Goal: Information Seeking & Learning: Check status

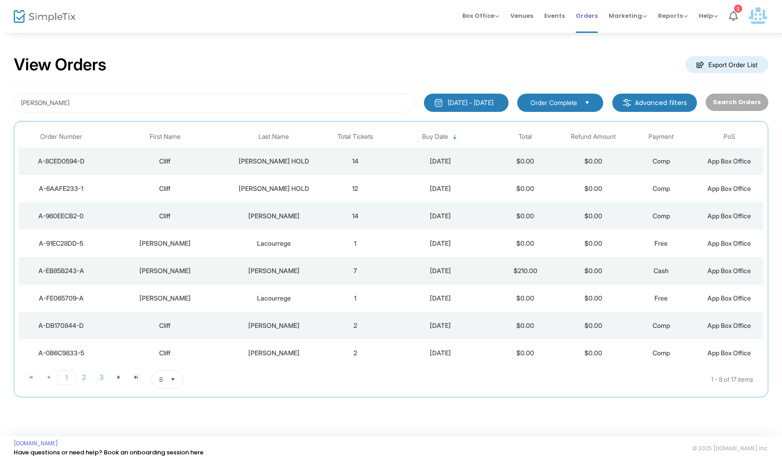
click at [586, 17] on span "Orders" at bounding box center [586, 15] width 22 height 23
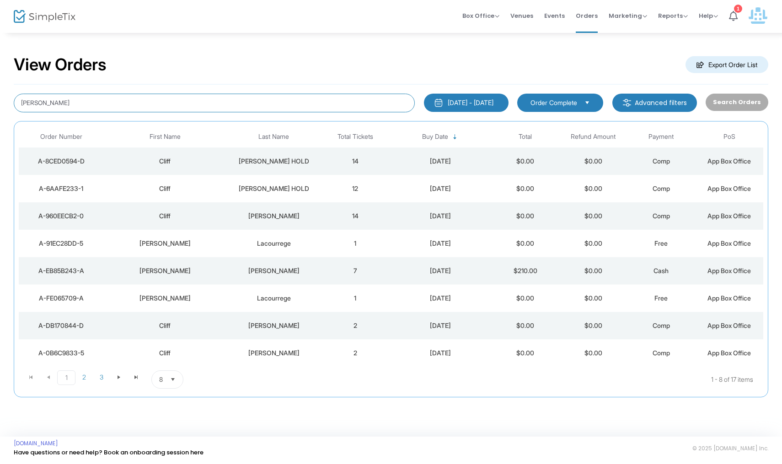
drag, startPoint x: 51, startPoint y: 108, endPoint x: 0, endPoint y: 94, distance: 53.1
click at [0, 94] on div "View Orders Export Order List [PERSON_NAME] [DATE] - [DATE] Last 30 Days [DATE]…" at bounding box center [391, 231] width 782 height 398
drag, startPoint x: 0, startPoint y: 94, endPoint x: 284, endPoint y: 102, distance: 284.0
click at [284, 102] on body "Processing... please wait Box Office Sell Tickets Bookings Sell Season Pass Ven…" at bounding box center [391, 232] width 782 height 464
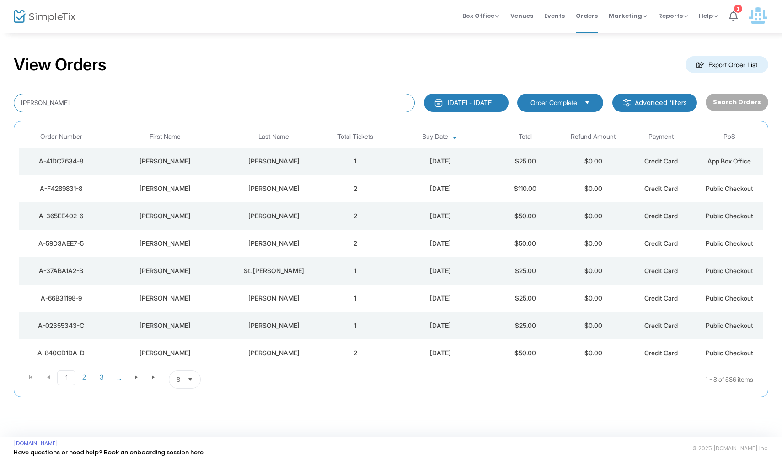
type input "[PERSON_NAME]"
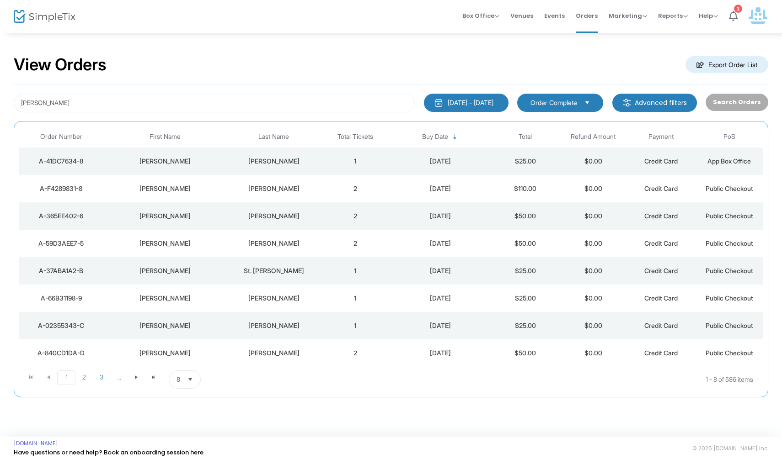
click at [280, 140] on span "Last Name" at bounding box center [273, 136] width 101 height 15
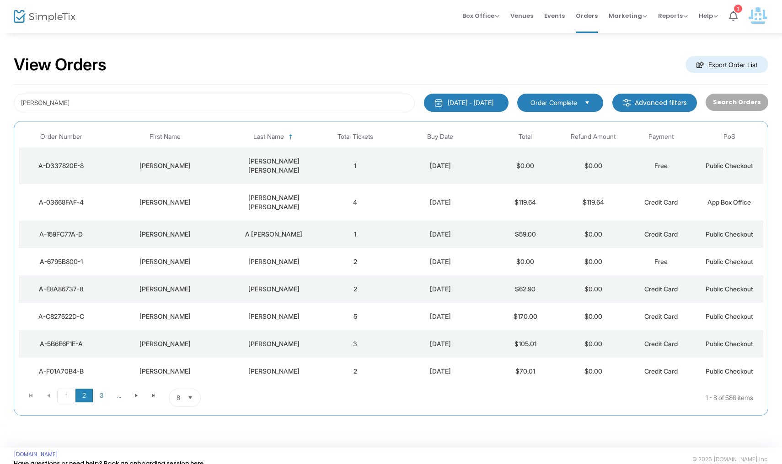
click at [85, 389] on span "2" at bounding box center [83, 396] width 17 height 14
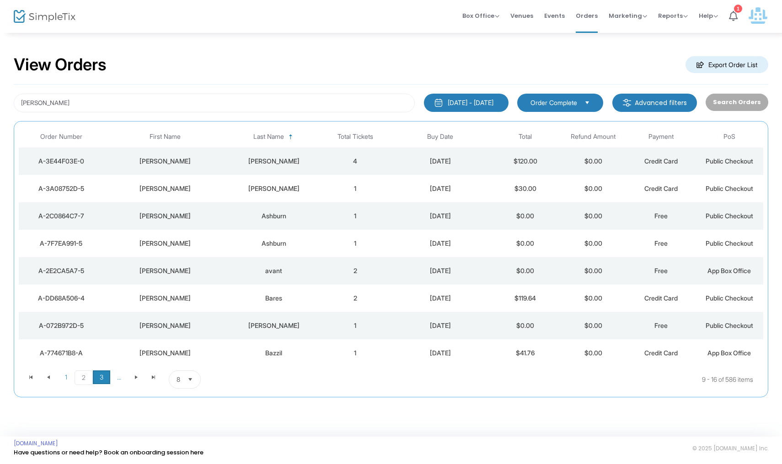
click at [100, 375] on span "3" at bounding box center [101, 378] width 17 height 14
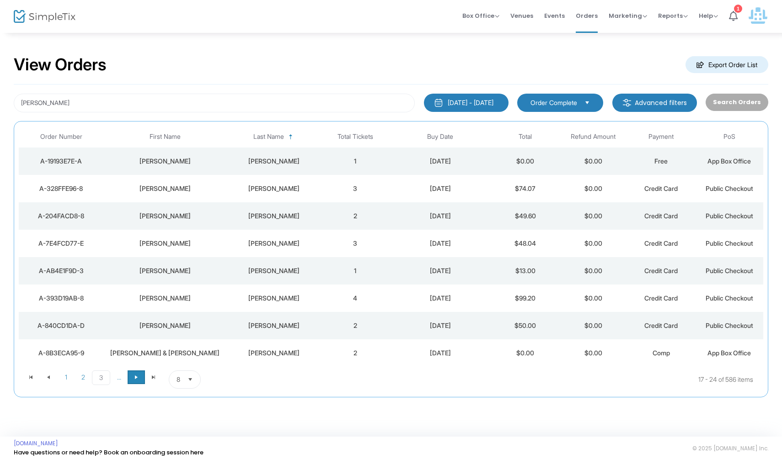
click at [134, 375] on span "Go to the next page" at bounding box center [136, 377] width 7 height 7
click at [117, 376] on span "6" at bounding box center [118, 378] width 17 height 14
click at [157, 375] on span "Go to the next page" at bounding box center [153, 377] width 7 height 7
click at [117, 377] on span "9" at bounding box center [118, 378] width 17 height 14
click at [156, 377] on span "Go to the next page" at bounding box center [153, 377] width 7 height 7
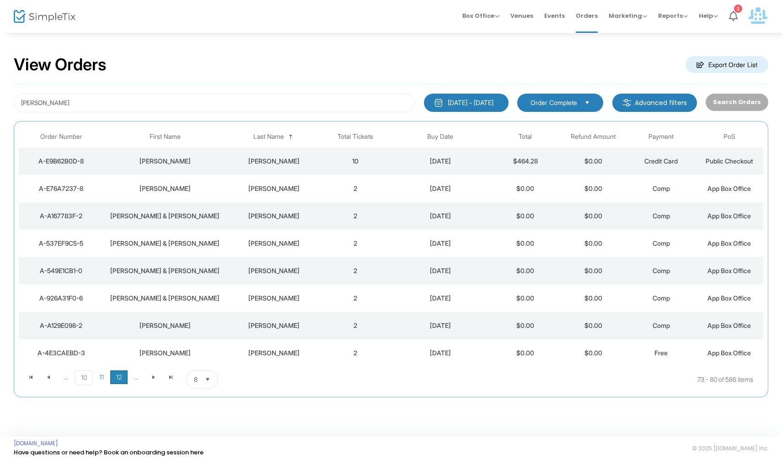
click at [118, 377] on span "12" at bounding box center [118, 378] width 17 height 14
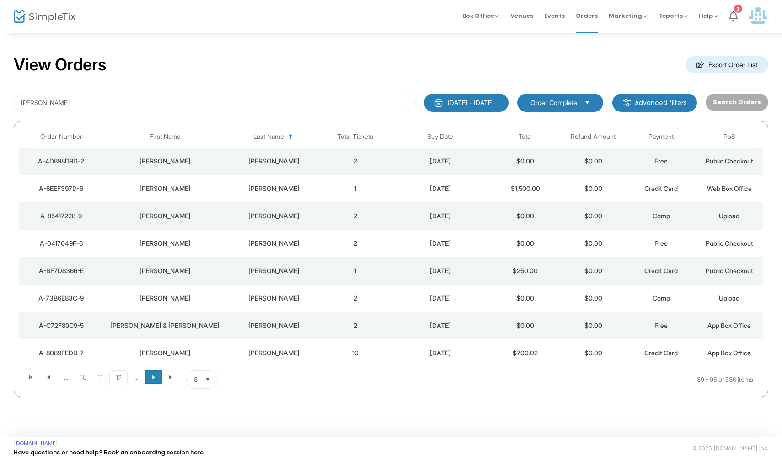
click at [154, 378] on span "Go to the next page" at bounding box center [153, 377] width 7 height 7
click at [122, 379] on span "15" at bounding box center [118, 378] width 17 height 14
click at [154, 375] on span "Go to the next page" at bounding box center [153, 377] width 7 height 7
click at [120, 378] on span "18" at bounding box center [118, 378] width 17 height 14
click at [154, 378] on span "Go to the next page" at bounding box center [153, 377] width 7 height 7
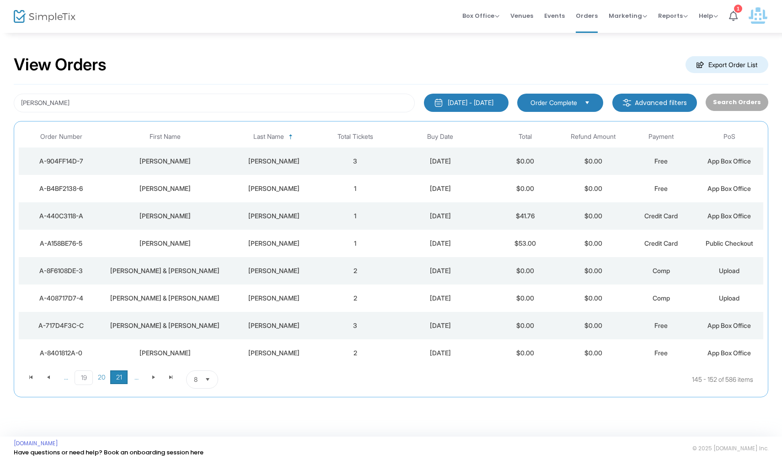
click at [121, 378] on span "21" at bounding box center [118, 378] width 17 height 14
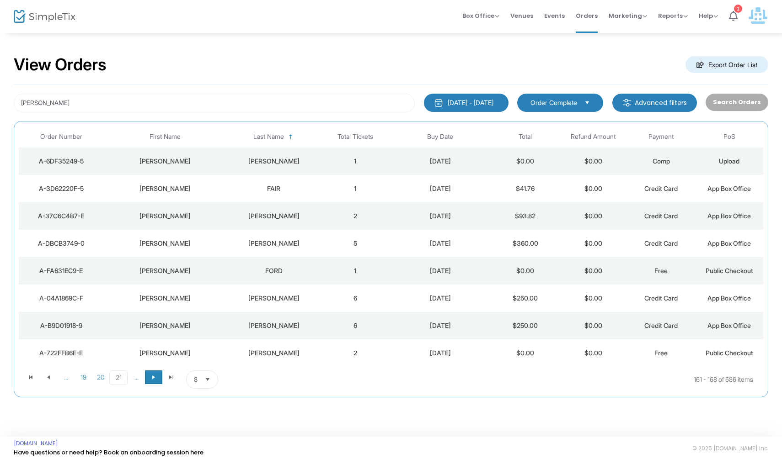
click at [152, 379] on span "Go to the next page" at bounding box center [153, 377] width 7 height 7
click at [119, 378] on span "24" at bounding box center [118, 378] width 17 height 14
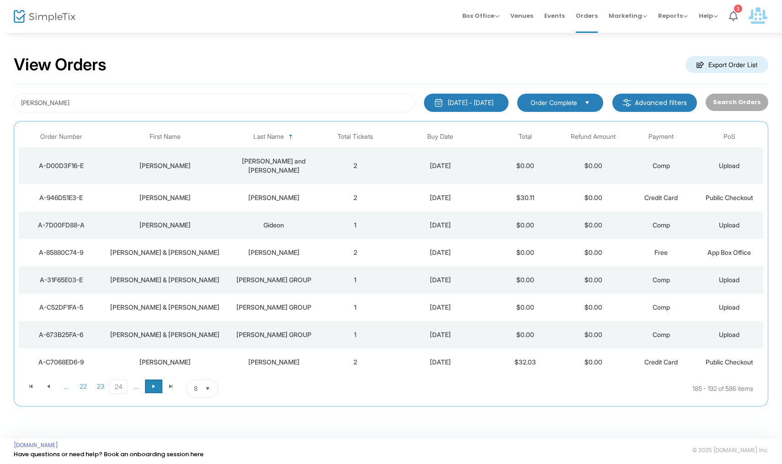
click at [152, 383] on span "Go to the next page" at bounding box center [153, 386] width 7 height 7
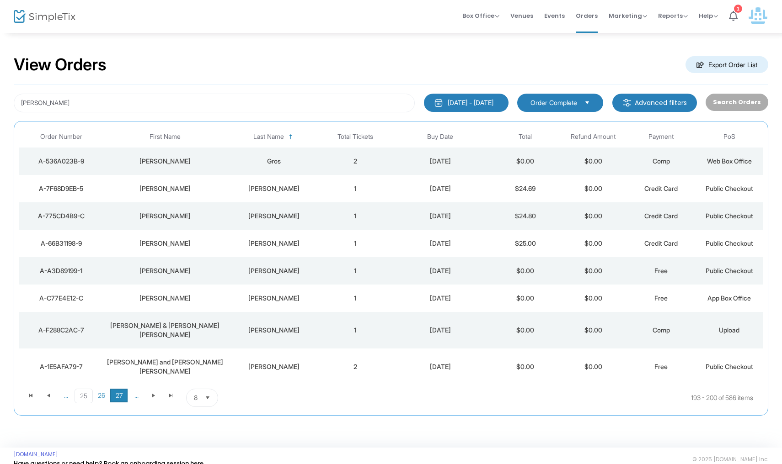
click at [122, 389] on span "27" at bounding box center [118, 396] width 17 height 14
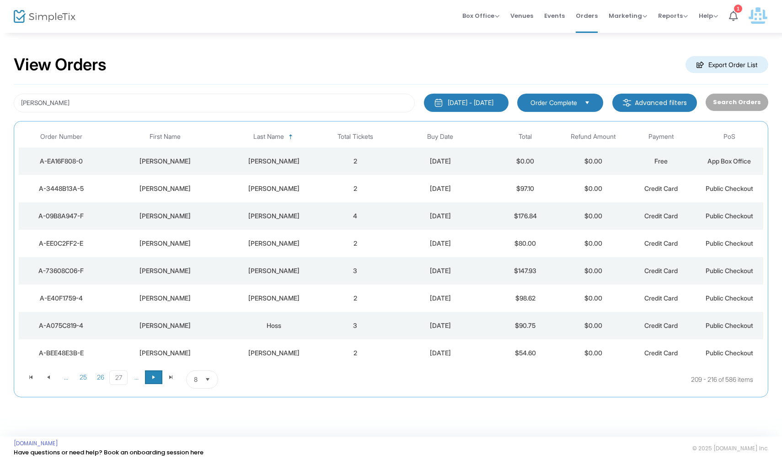
click at [154, 375] on span "Go to the next page" at bounding box center [153, 377] width 7 height 7
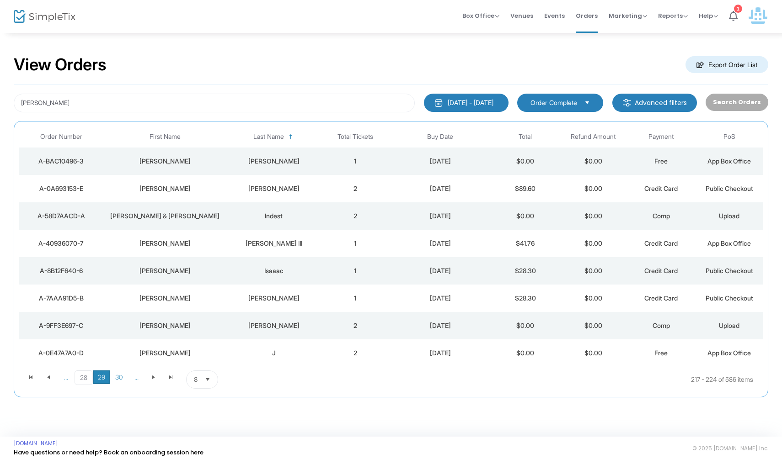
click at [101, 377] on span "29" at bounding box center [101, 378] width 17 height 14
click at [119, 377] on span "30" at bounding box center [118, 378] width 17 height 14
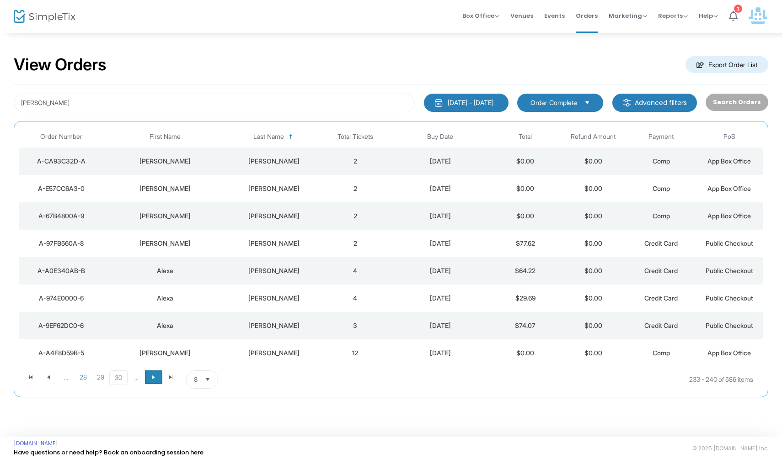
click at [153, 374] on span "Go to the next page" at bounding box center [153, 377] width 7 height 7
